Goal: Task Accomplishment & Management: Complete application form

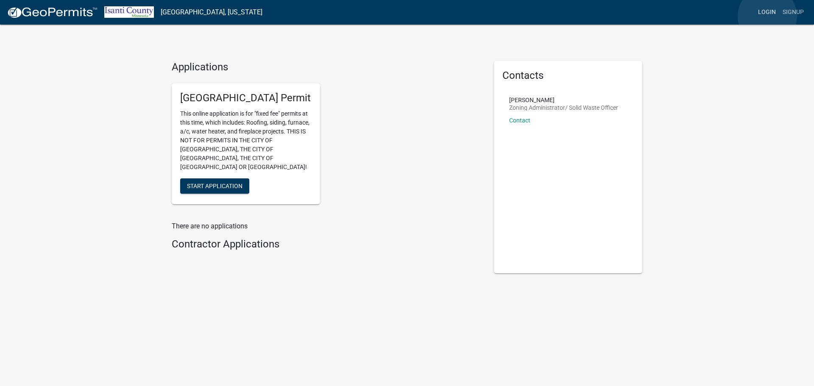
click at [767, 16] on link "Login" at bounding box center [766, 12] width 25 height 16
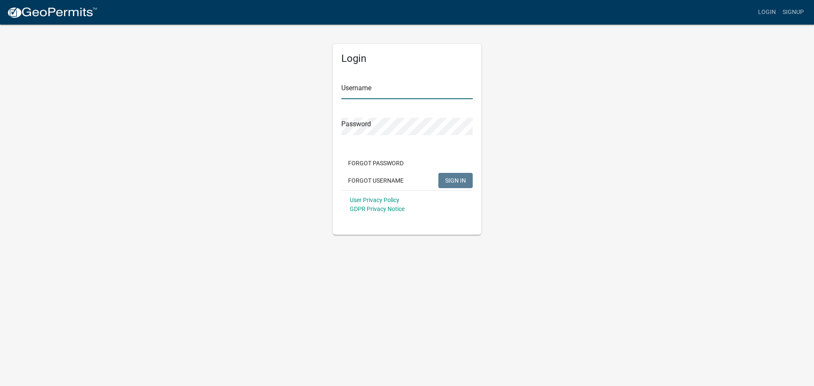
type input "ashcoexteriors"
click at [459, 183] on span "SIGN IN" at bounding box center [455, 180] width 21 height 7
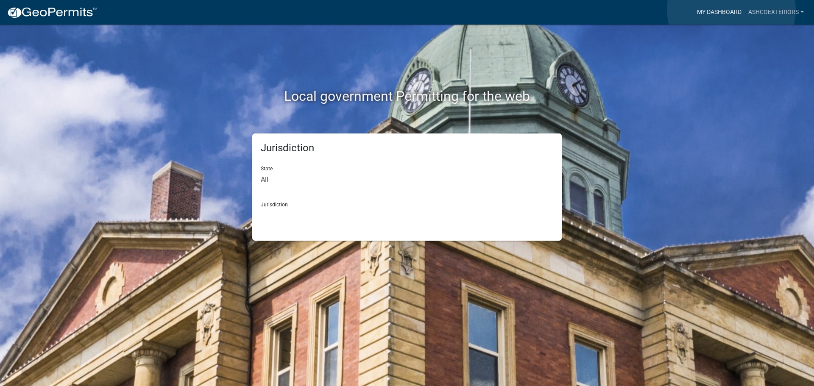
click at [731, 9] on link "My Dashboard" at bounding box center [718, 12] width 51 height 16
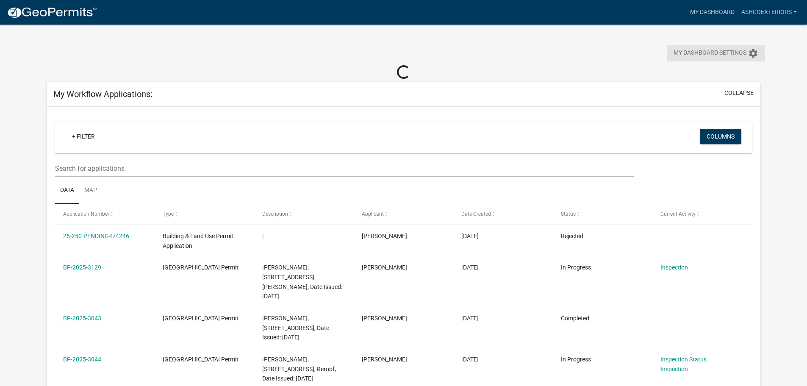
click at [722, 53] on span "My Dashboard Settings" at bounding box center [710, 53] width 73 height 10
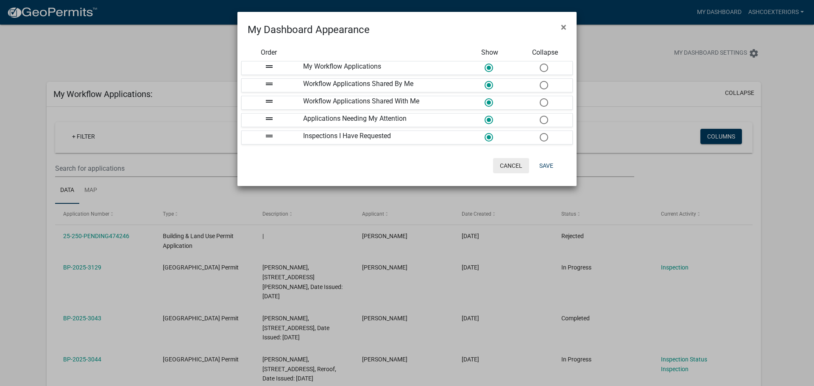
click at [503, 164] on button "Cancel" at bounding box center [511, 165] width 36 height 15
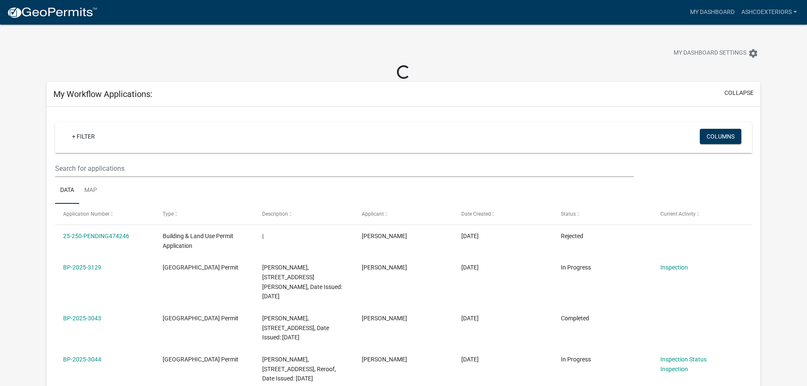
click at [50, 10] on img at bounding box center [52, 12] width 91 height 13
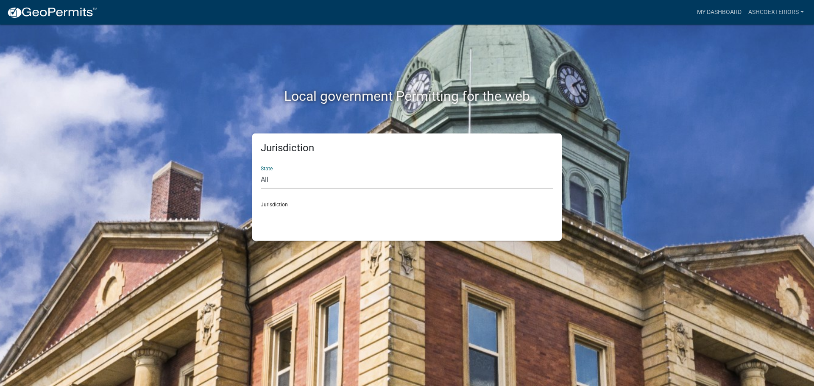
click at [317, 175] on select "All [US_STATE] [US_STATE] [US_STATE] [US_STATE] [US_STATE] [US_STATE] [US_STATE…" at bounding box center [407, 179] width 292 height 17
select select "[US_STATE]"
click at [261, 171] on select "All [US_STATE] [US_STATE] [US_STATE] [US_STATE] [US_STATE] [US_STATE] [US_STATE…" at bounding box center [407, 179] width 292 height 17
click at [307, 216] on select "[GEOGRAPHIC_DATA], [US_STATE] [GEOGRAPHIC_DATA], [US_STATE] [GEOGRAPHIC_DATA], …" at bounding box center [407, 215] width 292 height 17
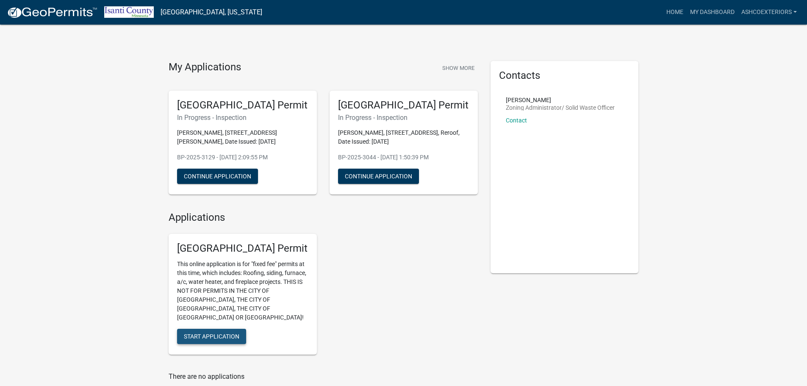
click at [220, 333] on span "Start Application" at bounding box center [212, 336] width 56 height 7
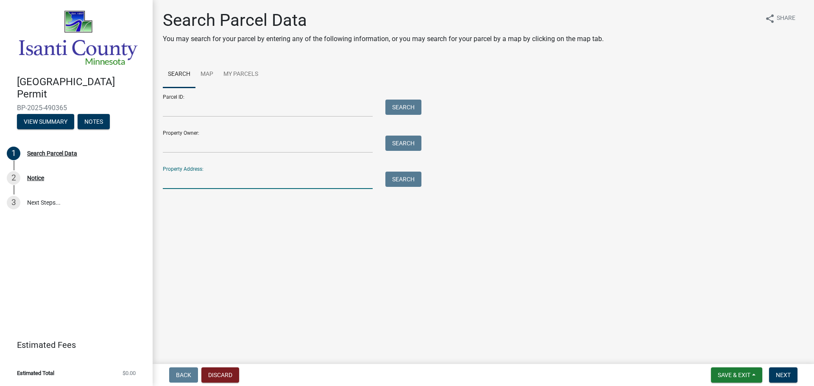
click at [195, 188] on input "Property Address:" at bounding box center [268, 180] width 210 height 17
click at [405, 182] on button "Search" at bounding box center [403, 179] width 36 height 15
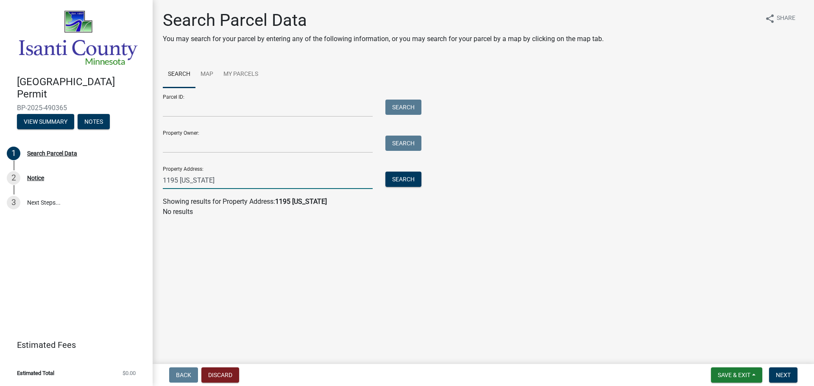
click at [262, 183] on input "1195 [US_STATE]" at bounding box center [268, 180] width 210 height 17
click at [403, 179] on button "Search" at bounding box center [403, 179] width 36 height 15
drag, startPoint x: 210, startPoint y: 181, endPoint x: 179, endPoint y: 181, distance: 30.9
click at [179, 181] on input "1195 [US_STATE] 107" at bounding box center [268, 180] width 210 height 17
type input "1195 mn 107"
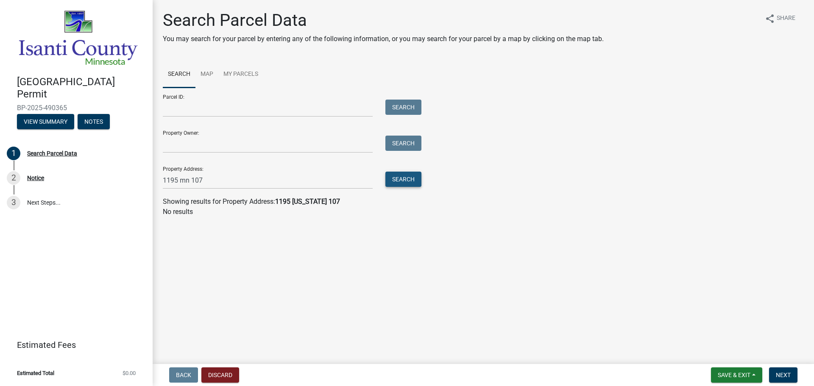
click at [397, 177] on button "Search" at bounding box center [403, 179] width 36 height 15
click at [200, 143] on input "Property Owner:" at bounding box center [268, 144] width 210 height 17
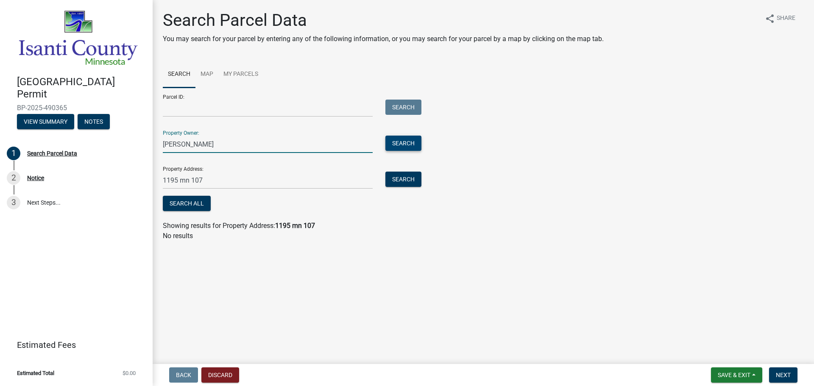
type input "[PERSON_NAME]"
click at [402, 145] on button "Search" at bounding box center [403, 143] width 36 height 15
drag, startPoint x: 218, startPoint y: 182, endPoint x: 189, endPoint y: 183, distance: 28.4
click at [189, 183] on input "1195 mn 107" at bounding box center [268, 180] width 210 height 17
click at [396, 178] on button "Search" at bounding box center [403, 179] width 36 height 15
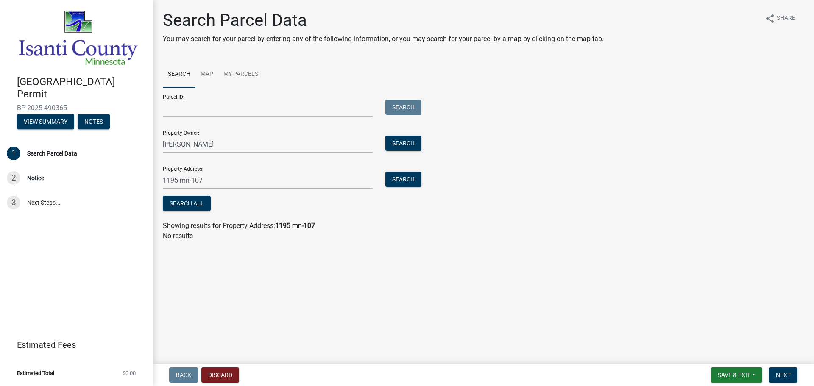
click at [179, 75] on link "Search" at bounding box center [179, 74] width 33 height 27
drag, startPoint x: 213, startPoint y: 184, endPoint x: 152, endPoint y: 177, distance: 61.4
click at [153, 178] on div "Search Parcel Data You may search for your parcel by entering any of the follow…" at bounding box center [483, 129] width 661 height 239
click at [400, 174] on button "Search" at bounding box center [403, 179] width 36 height 15
drag, startPoint x: 212, startPoint y: 172, endPoint x: 133, endPoint y: 168, distance: 79.4
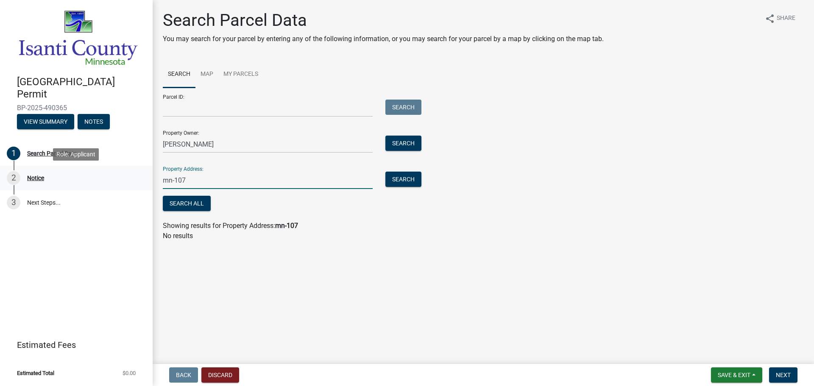
click at [133, 168] on div "[GEOGRAPHIC_DATA] Permit BP-2025-490365 View Summary Notes 1 Search Parcel Data…" at bounding box center [407, 193] width 814 height 386
type input "1195"
click at [405, 184] on button "Search" at bounding box center [403, 179] width 36 height 15
